Goal: Navigation & Orientation: Find specific page/section

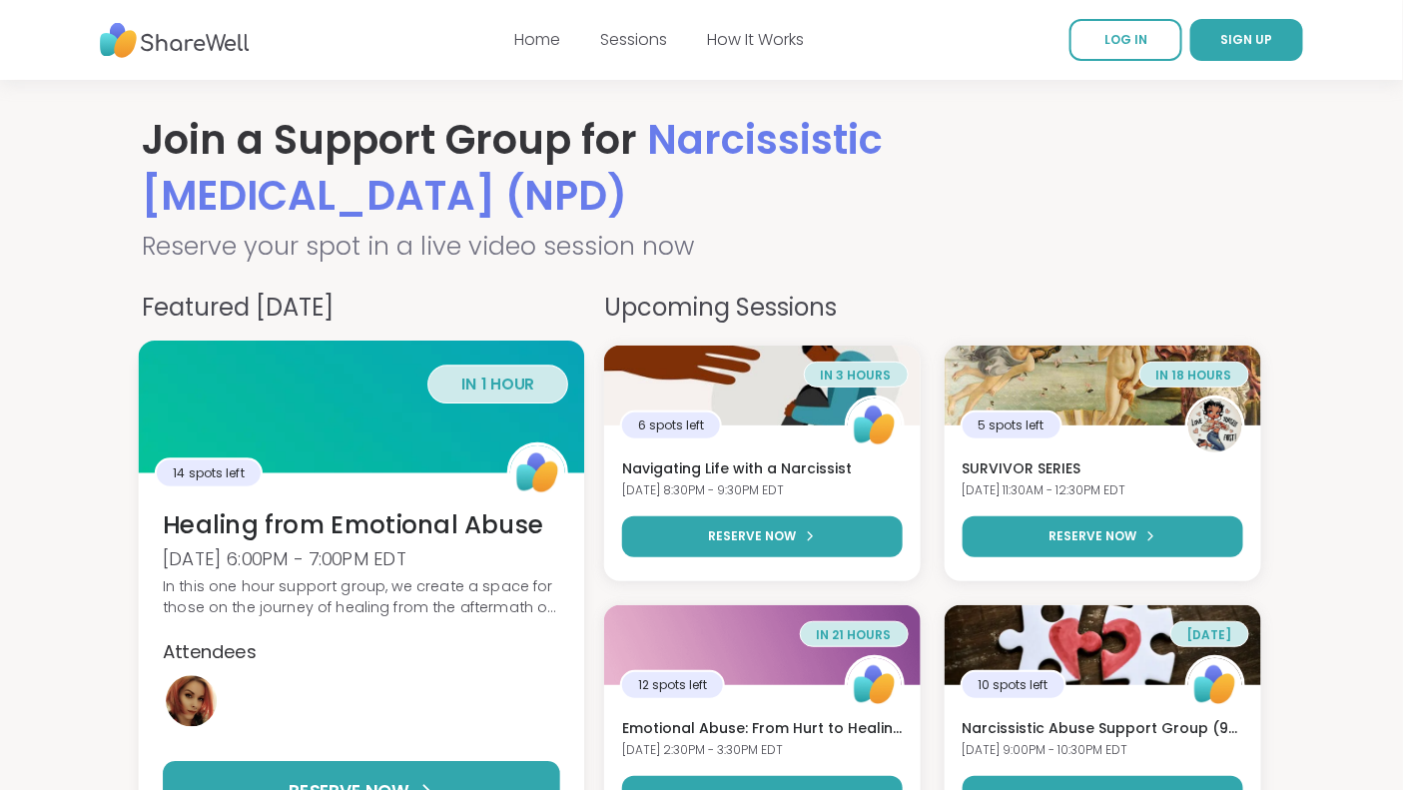
scroll to position [1, 0]
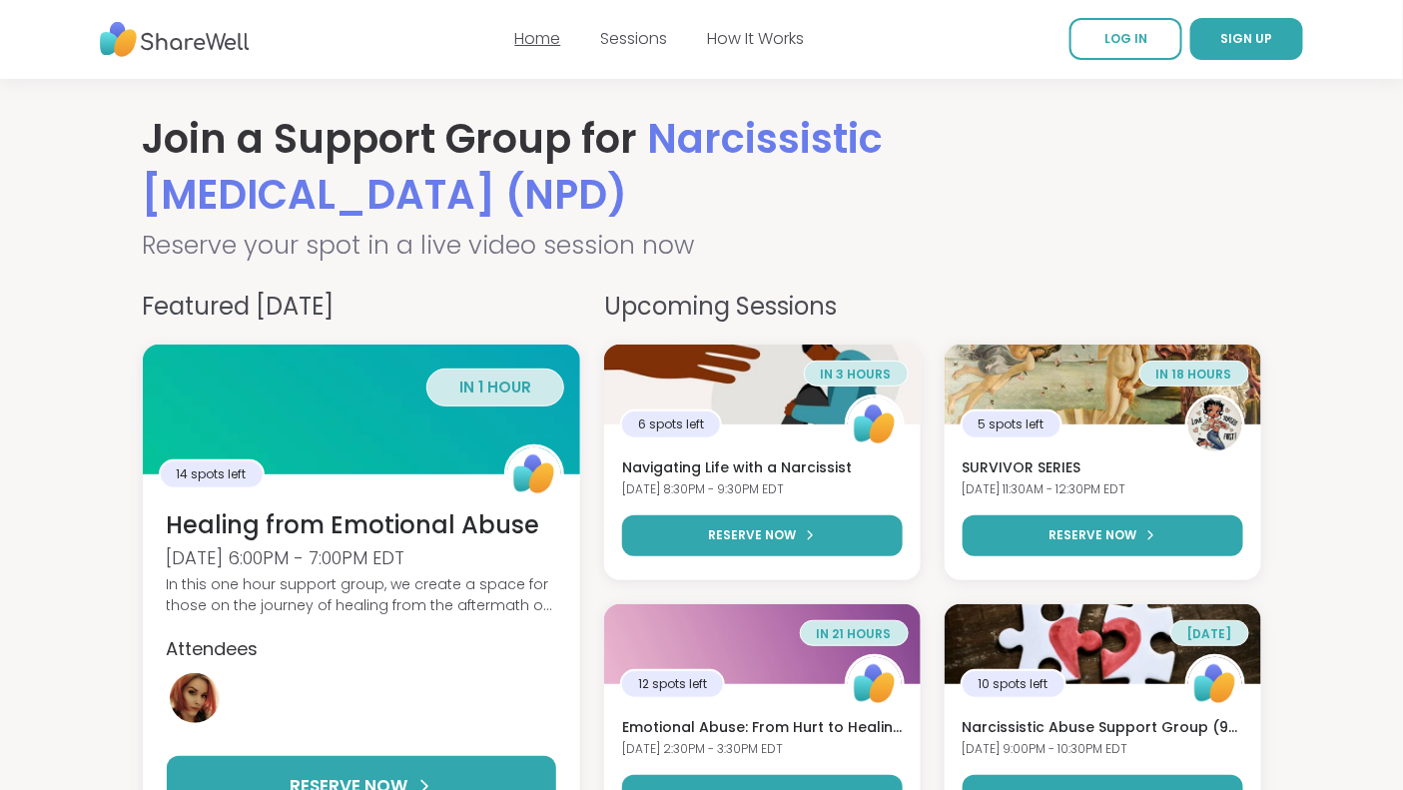
click at [540, 43] on link "Home" at bounding box center [538, 38] width 46 height 23
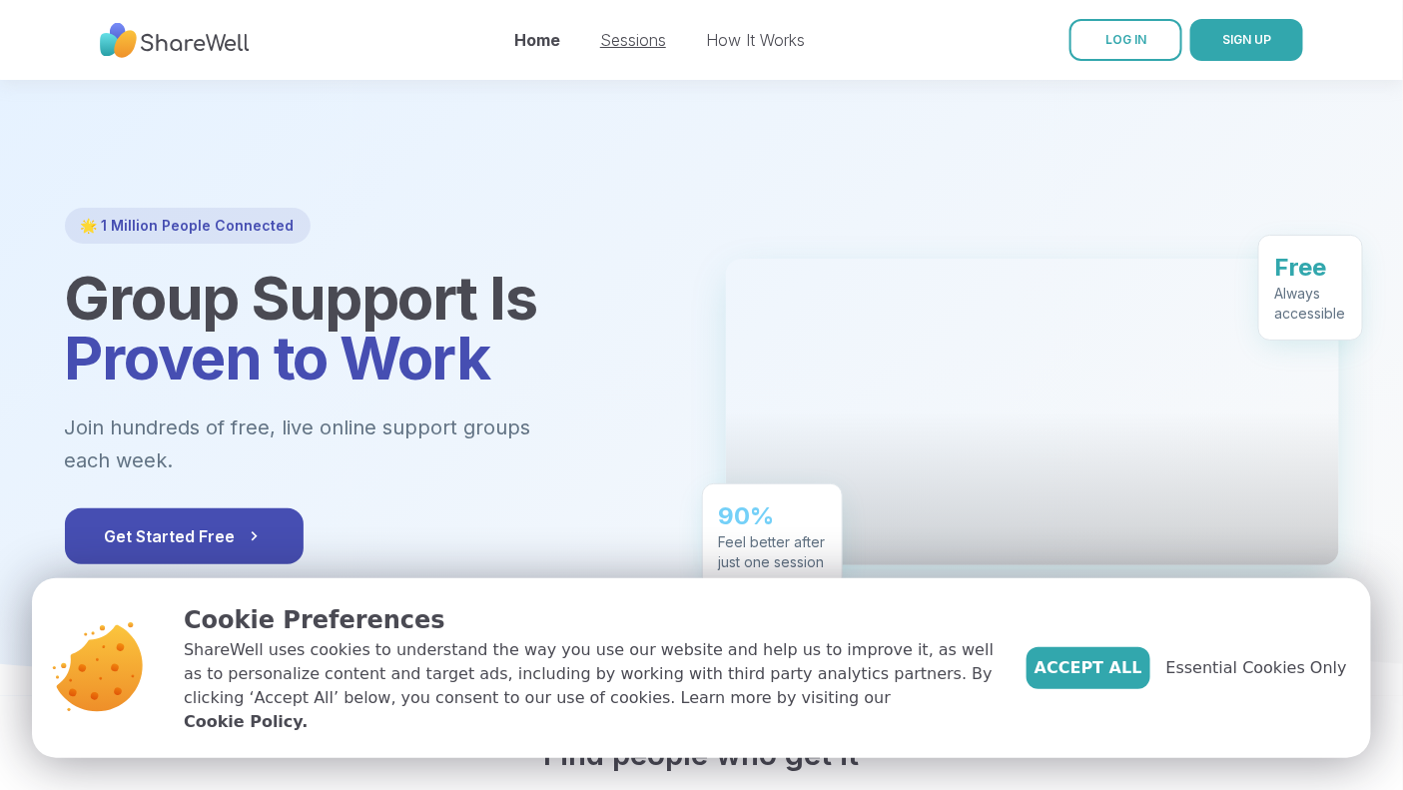
click at [629, 40] on link "Sessions" at bounding box center [633, 40] width 66 height 20
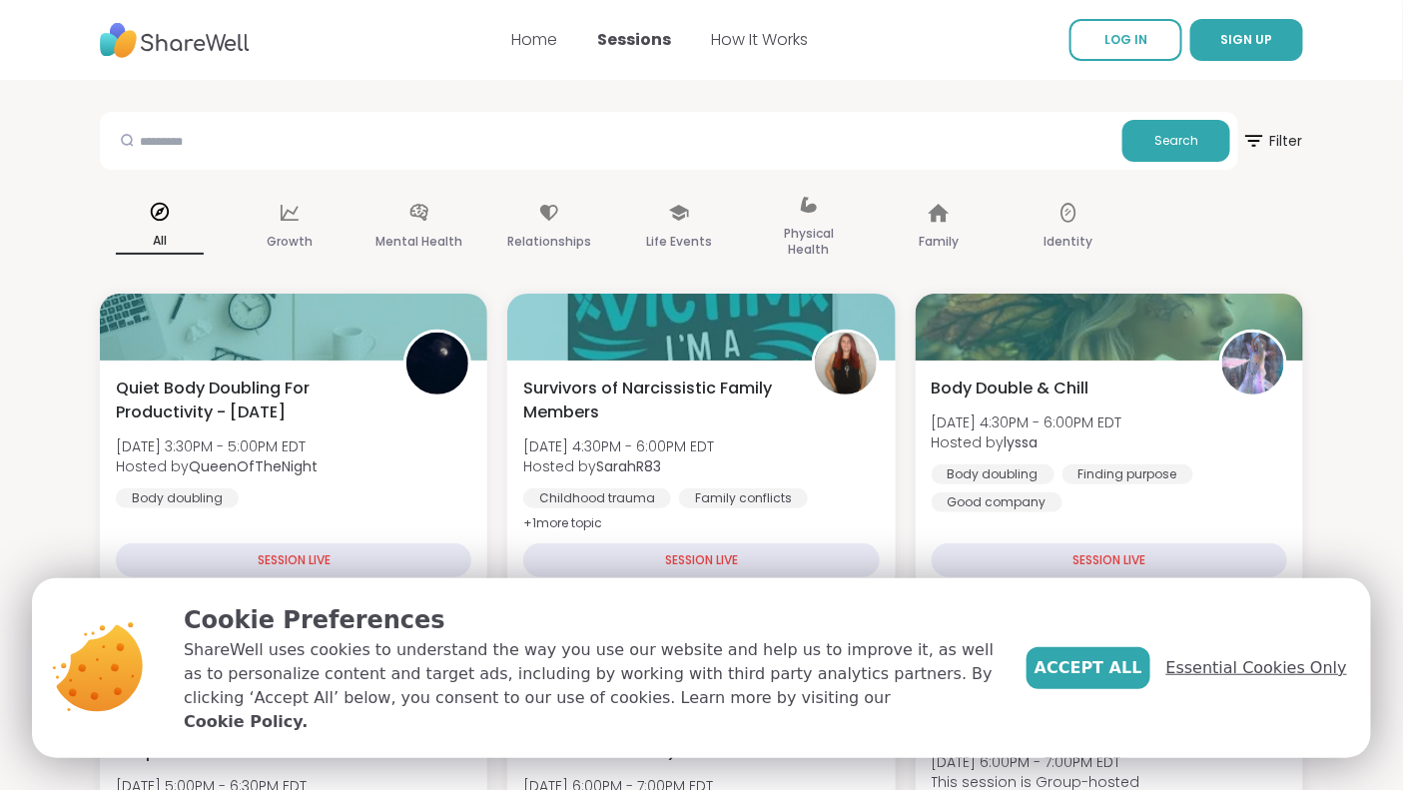
click at [1249, 680] on span "Essential Cookies Only" at bounding box center [1256, 668] width 181 height 24
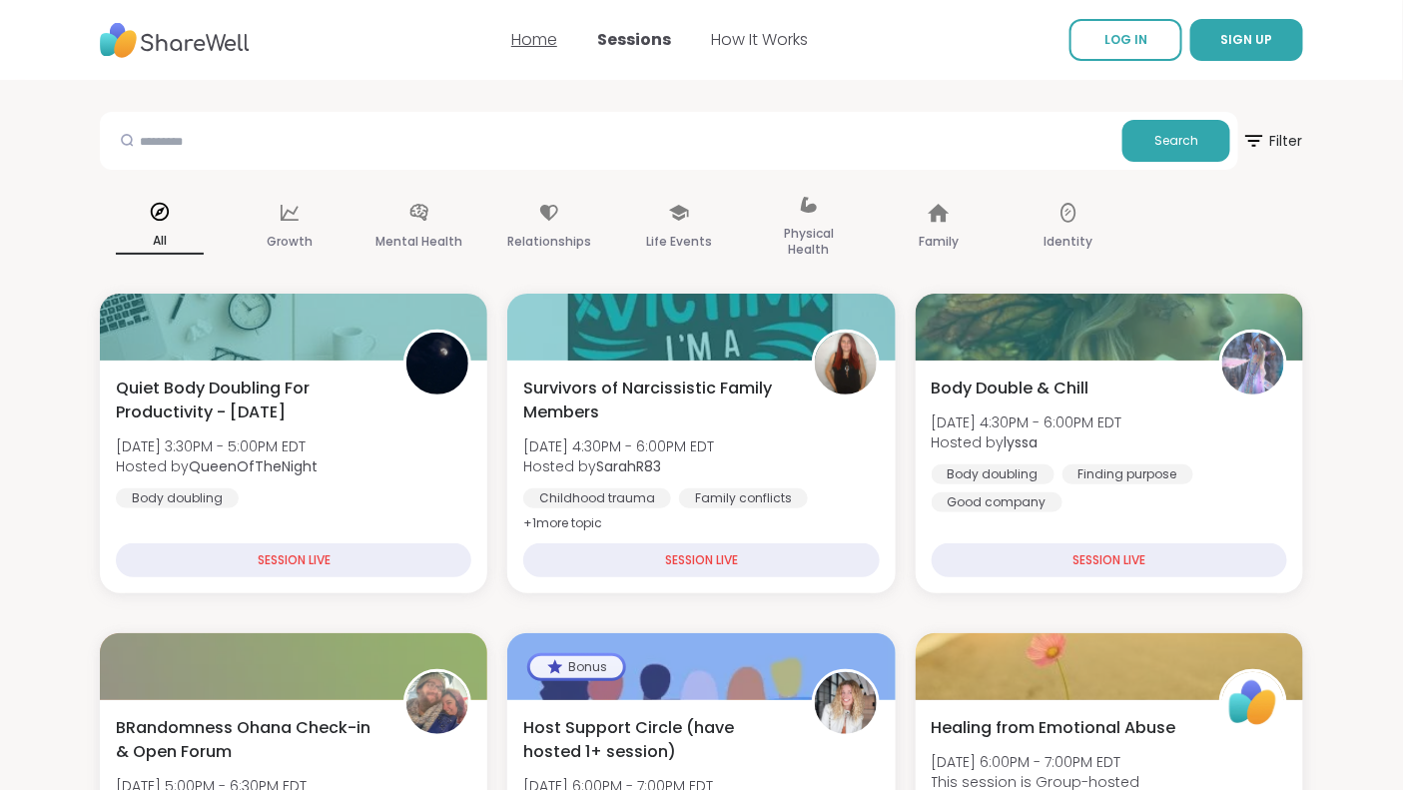
click at [537, 46] on link "Home" at bounding box center [534, 39] width 46 height 23
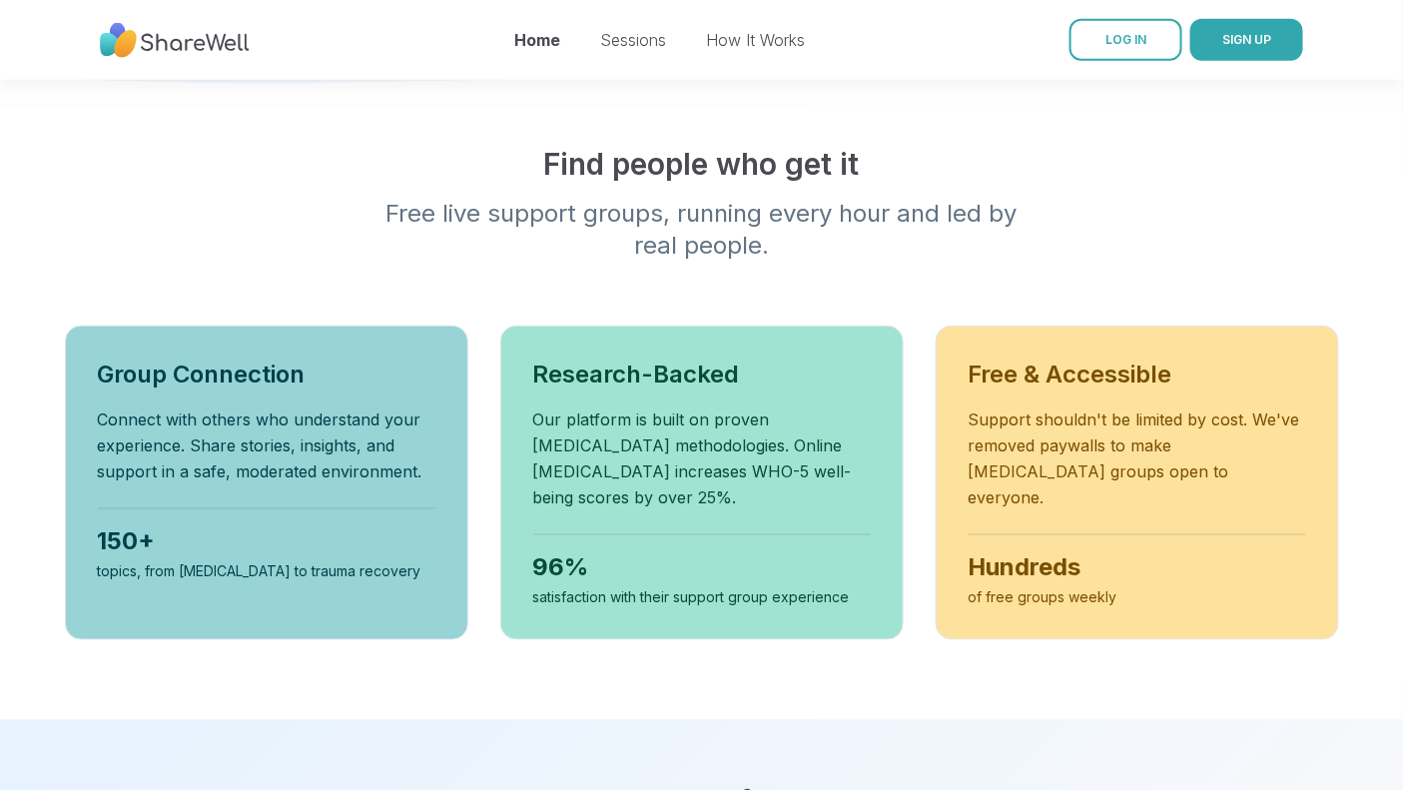
scroll to position [594, 0]
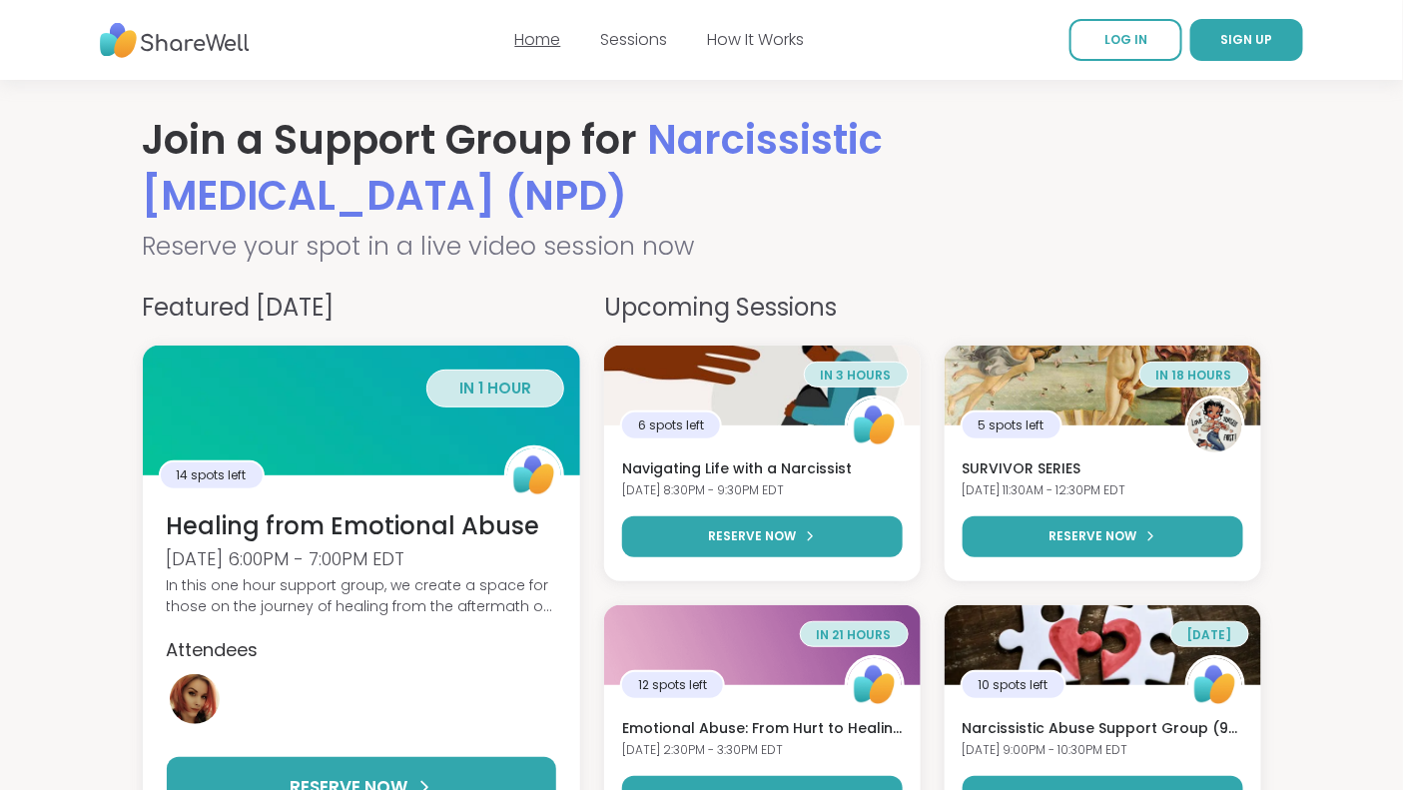
click at [538, 39] on link "Home" at bounding box center [538, 39] width 46 height 23
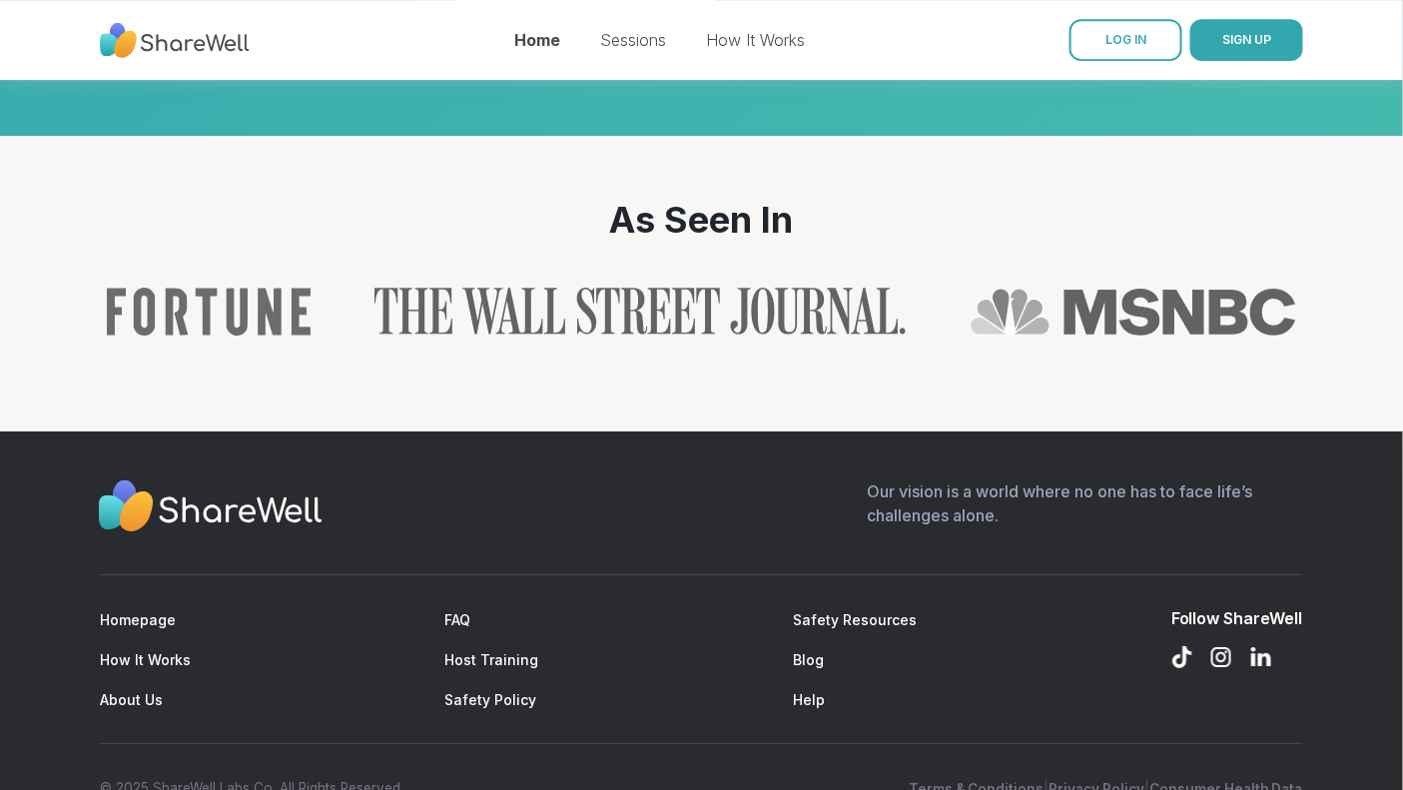
scroll to position [2157, 0]
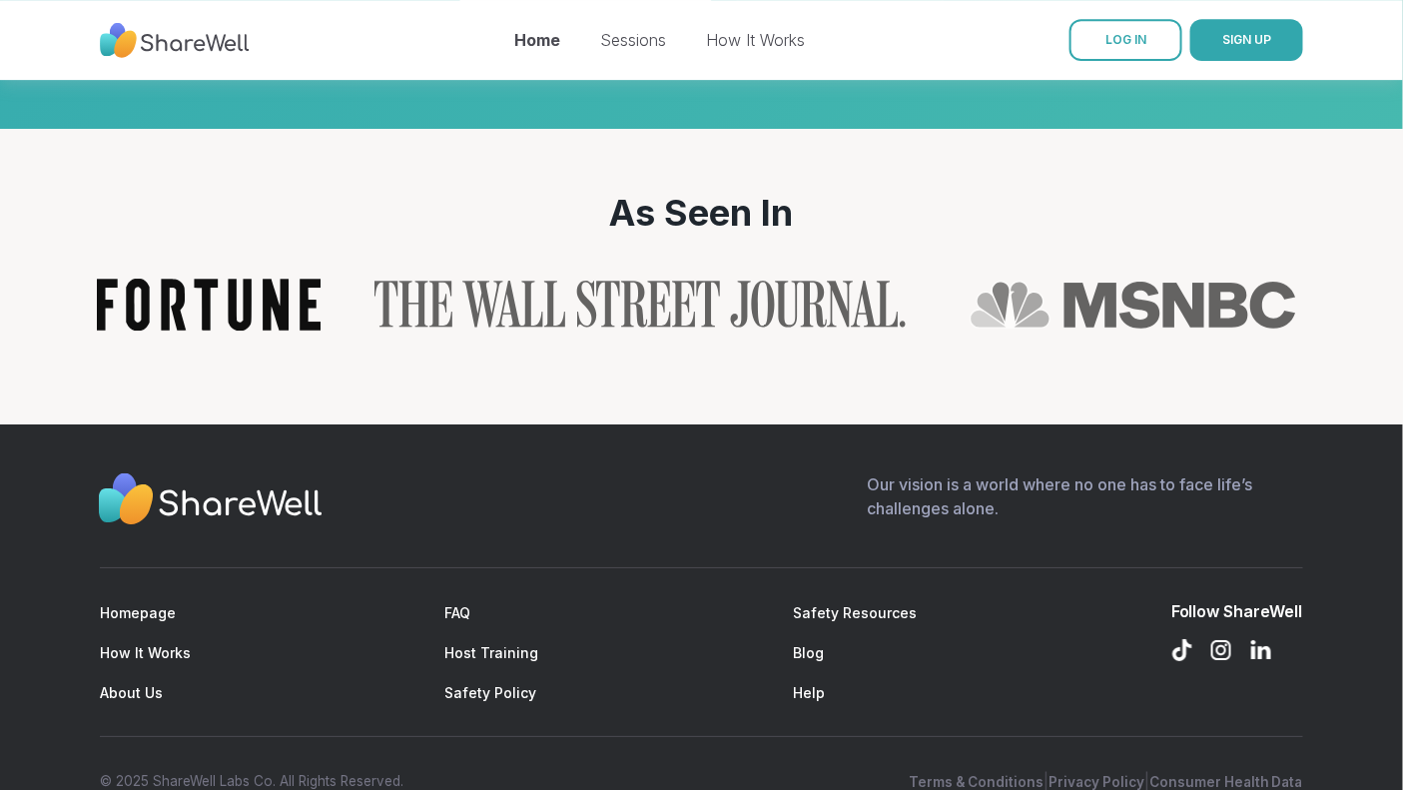
click at [212, 278] on img "Read ShareWell coverage in Fortune" at bounding box center [208, 304] width 224 height 53
